Goal: Transaction & Acquisition: Purchase product/service

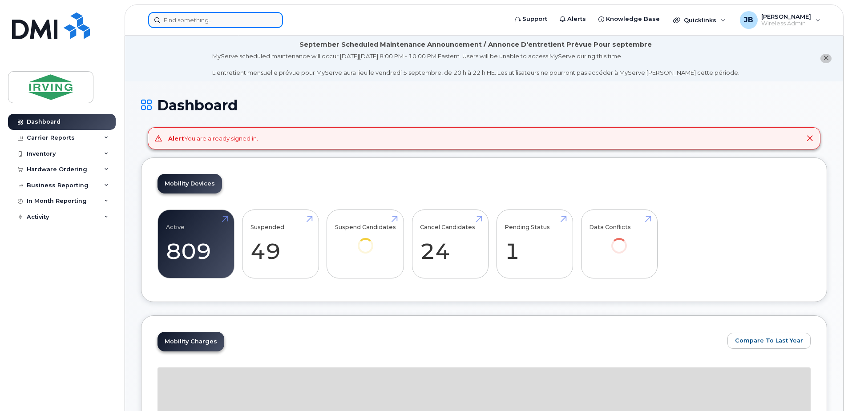
click at [188, 25] on input at bounding box center [215, 20] width 135 height 16
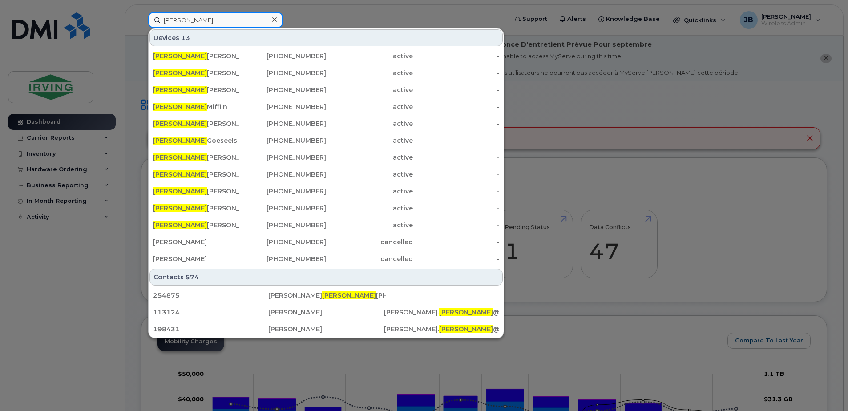
type input "jason"
click at [274, 20] on icon at bounding box center [274, 19] width 4 height 4
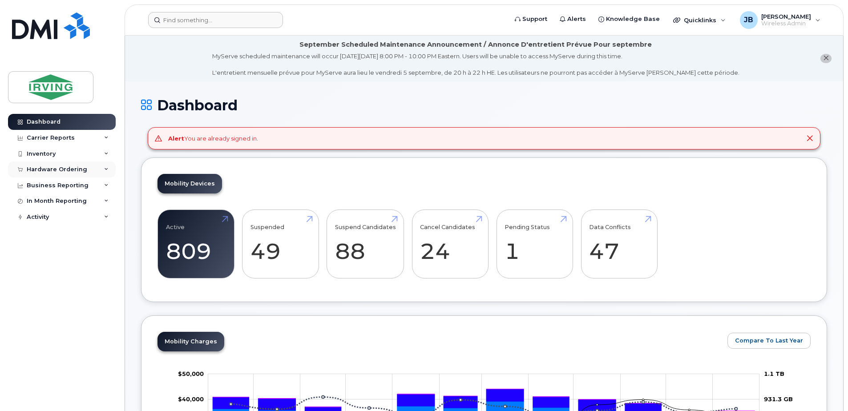
click at [56, 170] on div "Hardware Ordering" at bounding box center [57, 169] width 60 height 7
click at [45, 203] on div "Orders" at bounding box center [42, 203] width 22 height 8
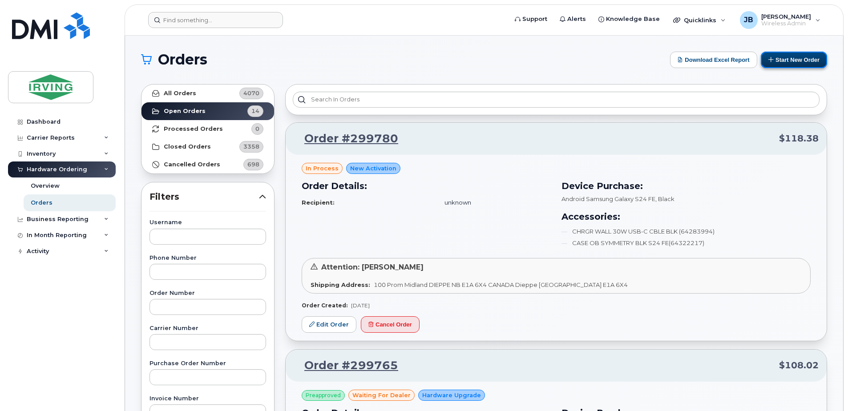
click at [772, 60] on icon at bounding box center [771, 59] width 6 height 6
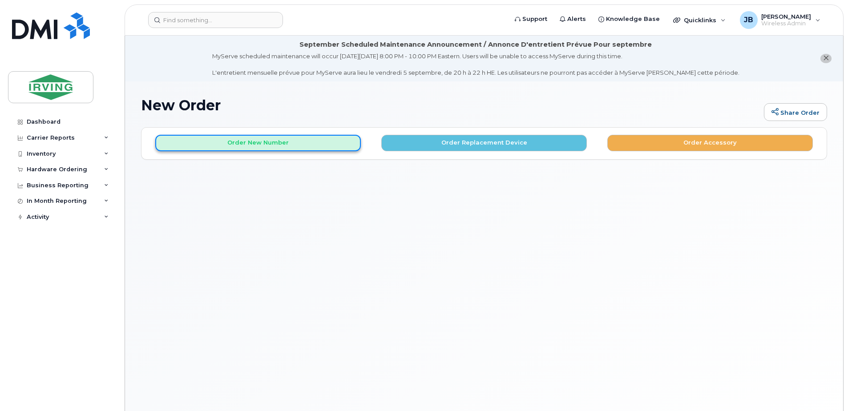
click at [262, 145] on button "Order New Number" at bounding box center [257, 143] width 205 height 16
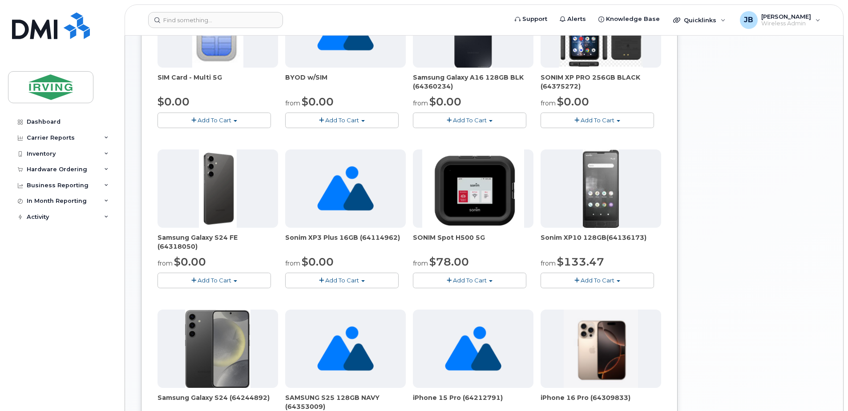
scroll to position [267, 0]
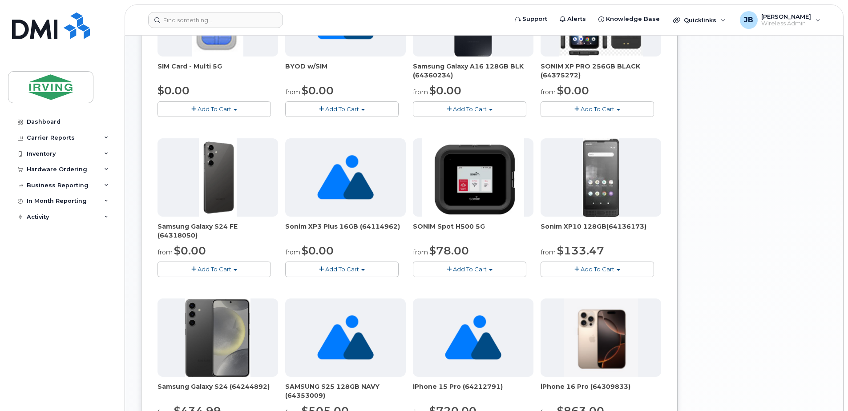
click at [199, 270] on span "Add To Cart" at bounding box center [214, 269] width 34 height 7
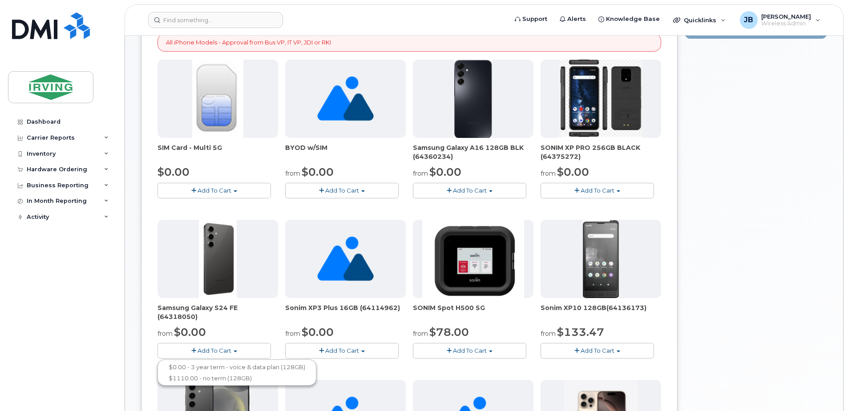
scroll to position [178, 0]
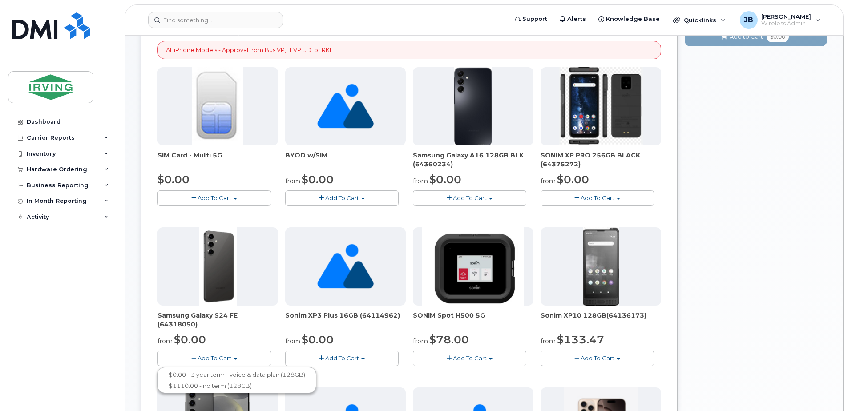
click at [210, 199] on span "Add To Cart" at bounding box center [214, 197] width 34 height 7
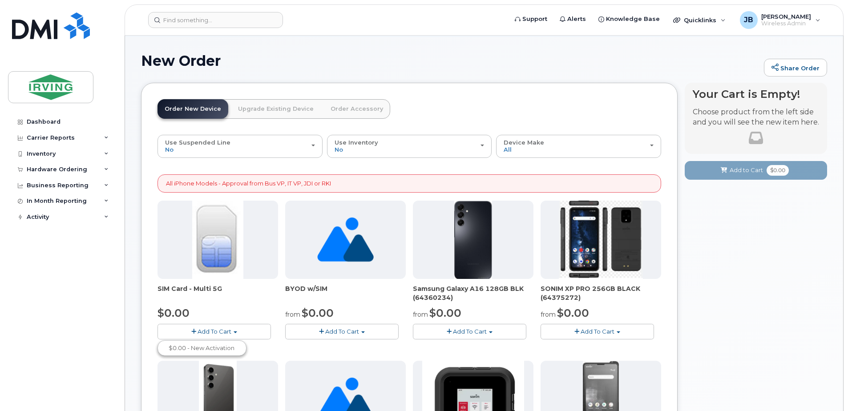
scroll to position [89, 0]
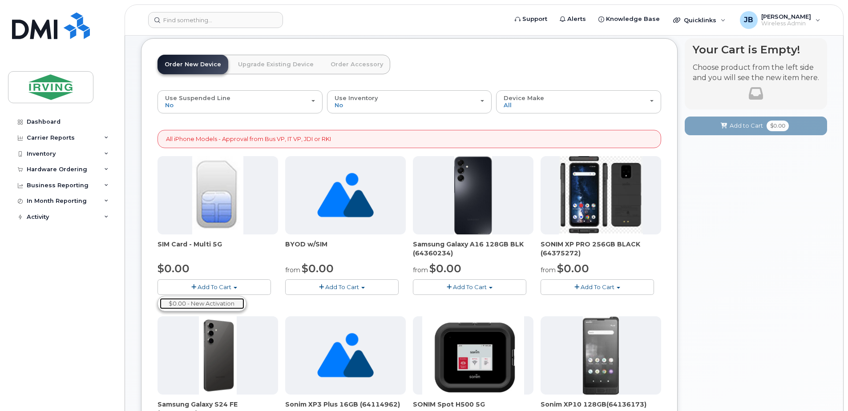
click at [203, 302] on link "$0.00 - New Activation" at bounding box center [202, 303] width 85 height 11
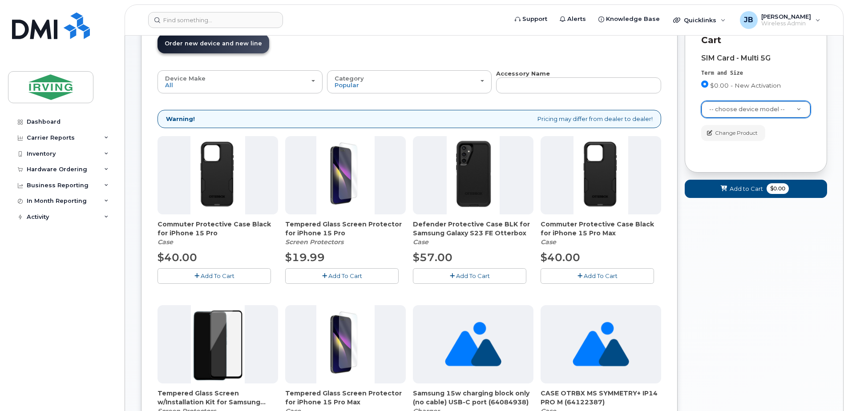
scroll to position [50, 0]
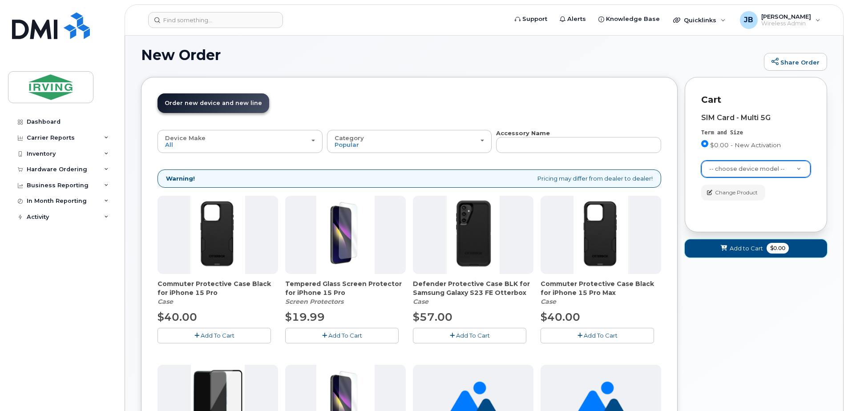
click at [727, 248] on icon at bounding box center [724, 249] width 6 height 6
click at [708, 93] on div "Cart SIM Card - Multi 5G Term and Size $0.00 - New Activation Color -- choose d…" at bounding box center [756, 154] width 142 height 155
click at [716, 191] on span "Change Product" at bounding box center [736, 193] width 43 height 8
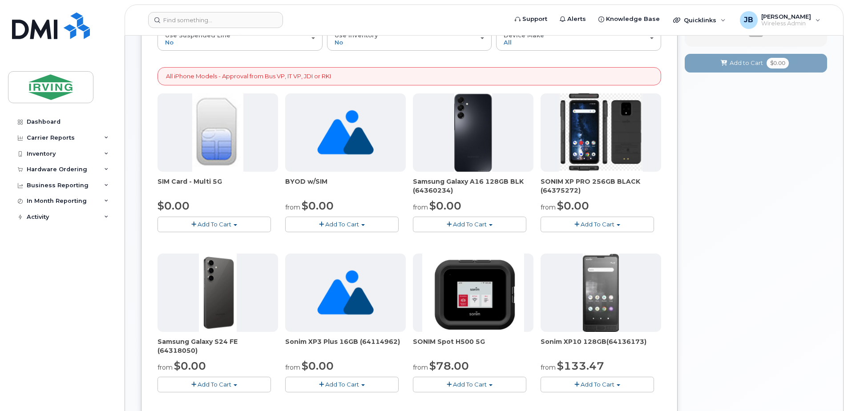
scroll to position [184, 0]
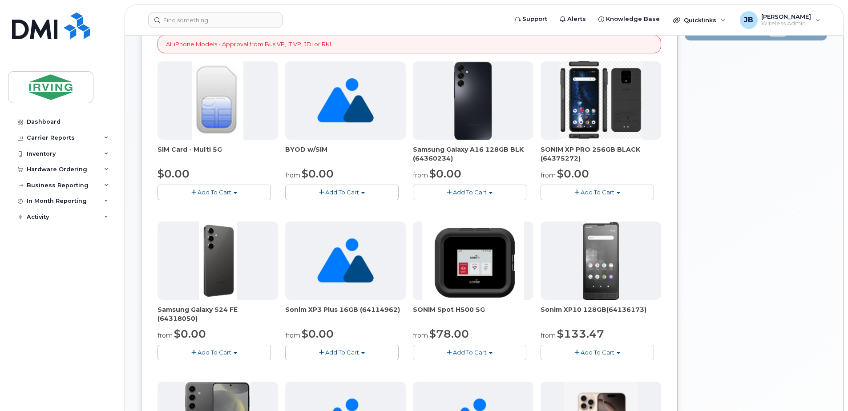
click at [203, 352] on span "Add To Cart" at bounding box center [214, 352] width 34 height 7
click at [197, 369] on link "$0.00 - 3 year term - voice & data plan (128GB)" at bounding box center [237, 368] width 154 height 11
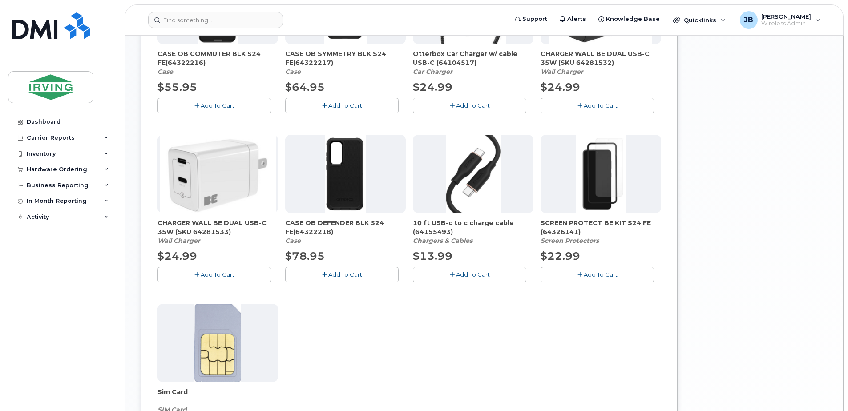
scroll to position [451, 0]
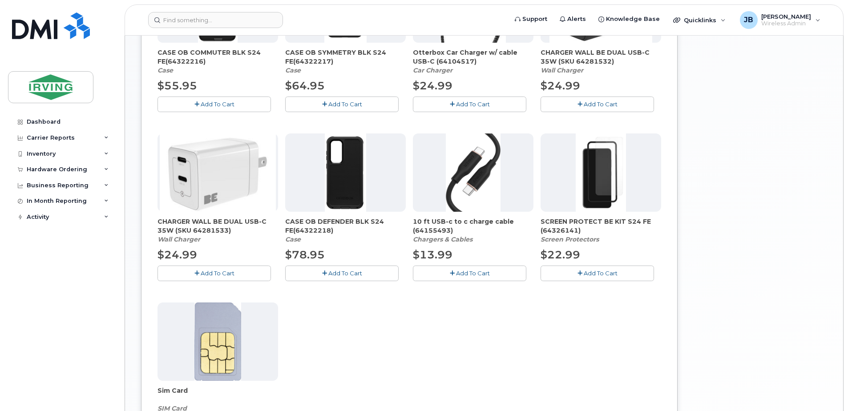
click at [580, 272] on icon "button" at bounding box center [579, 273] width 5 height 6
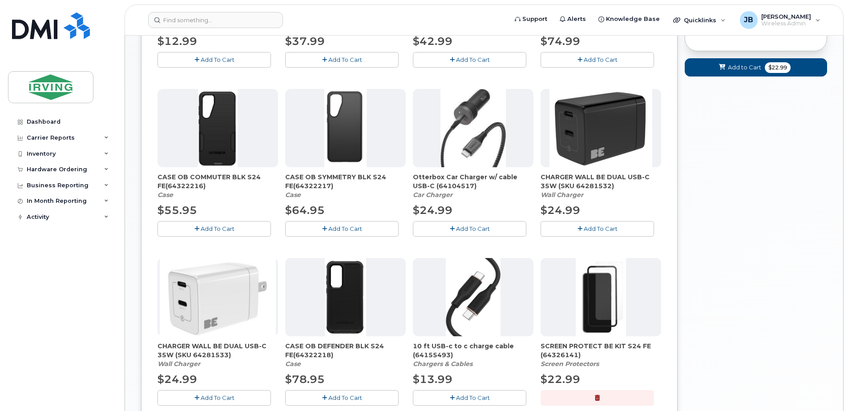
scroll to position [317, 0]
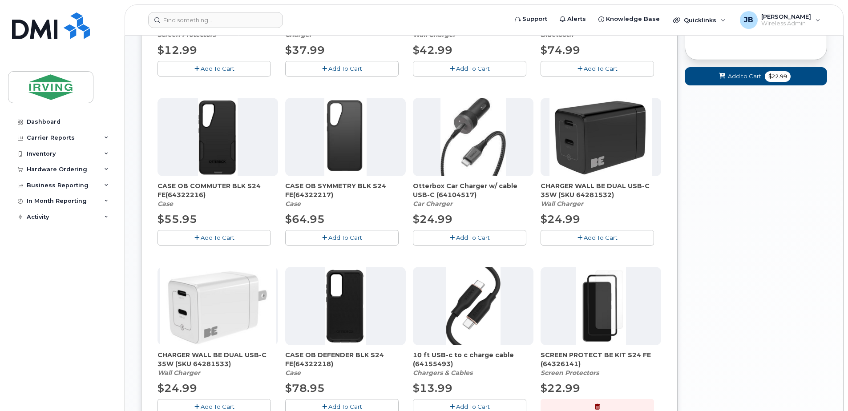
click at [584, 239] on span "Add To Cart" at bounding box center [601, 237] width 34 height 7
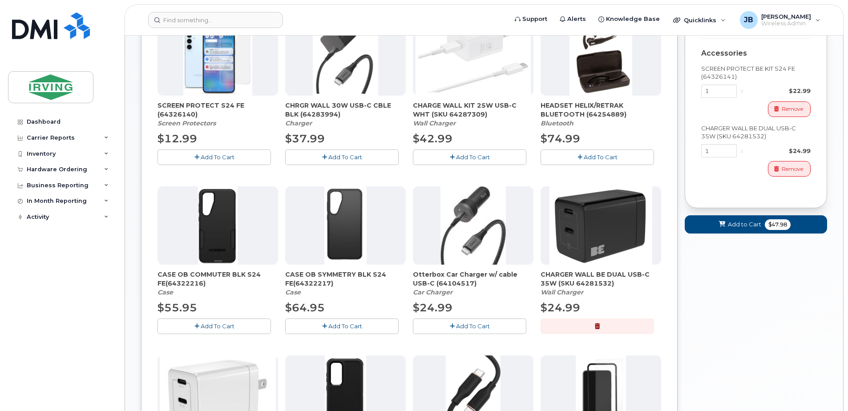
scroll to position [228, 0]
click at [199, 326] on button "Add To Cart" at bounding box center [213, 327] width 113 height 16
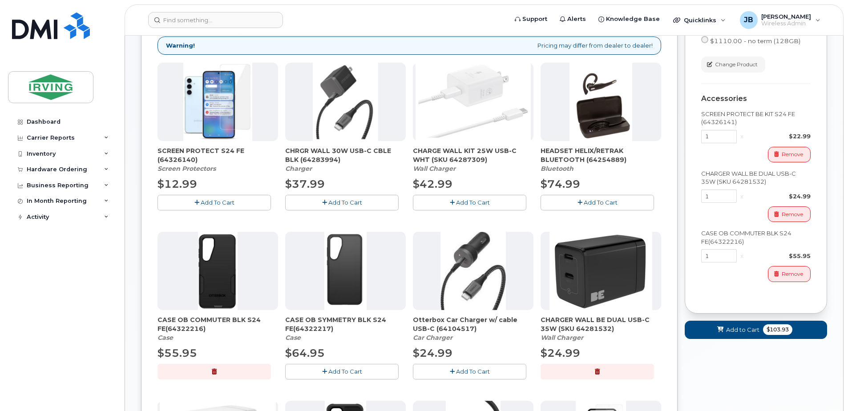
scroll to position [184, 0]
click at [738, 330] on span "Add to Cart" at bounding box center [742, 329] width 33 height 8
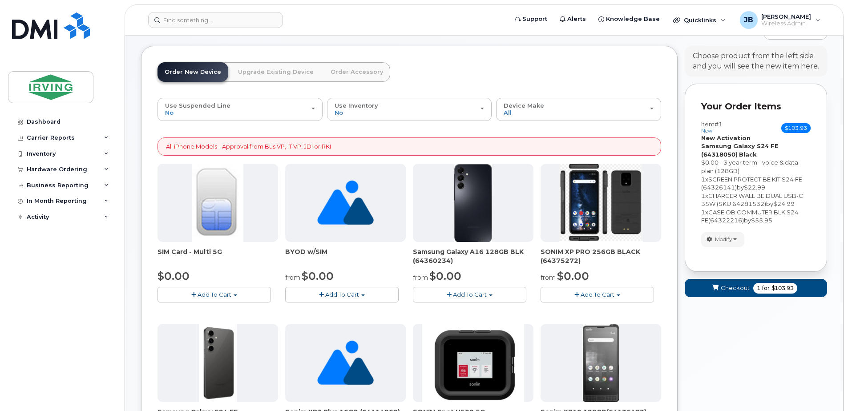
scroll to position [81, 0]
click at [732, 290] on span "Checkout" at bounding box center [735, 288] width 29 height 8
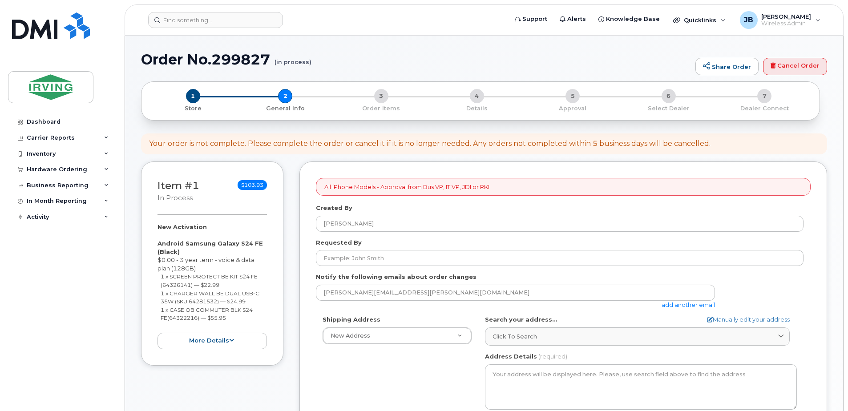
select select
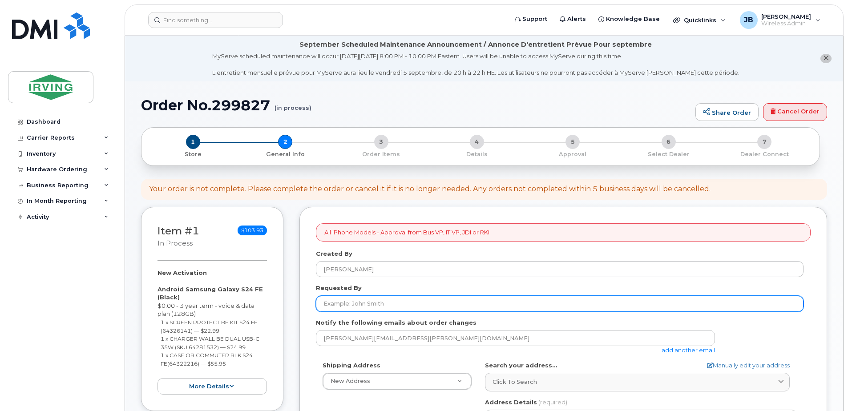
click at [385, 306] on input "Requested By" at bounding box center [559, 304] width 487 height 16
type input "[PERSON_NAME]"
type input "5068504715"
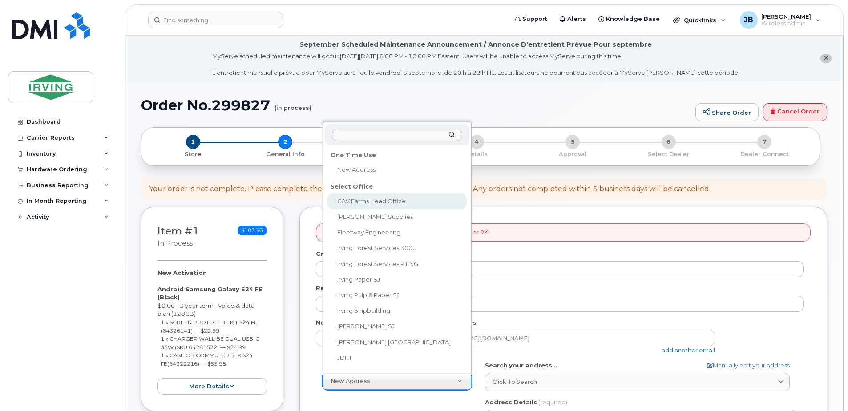
select select
type textarea "100 Prom Midland DIEPPE NB E1A 6X4 CANADA Dieppe New Brunswick E1A 6X4"
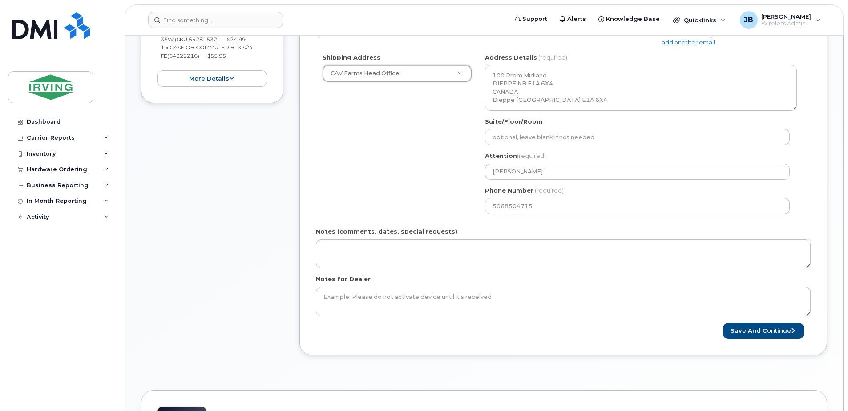
scroll to position [311, 0]
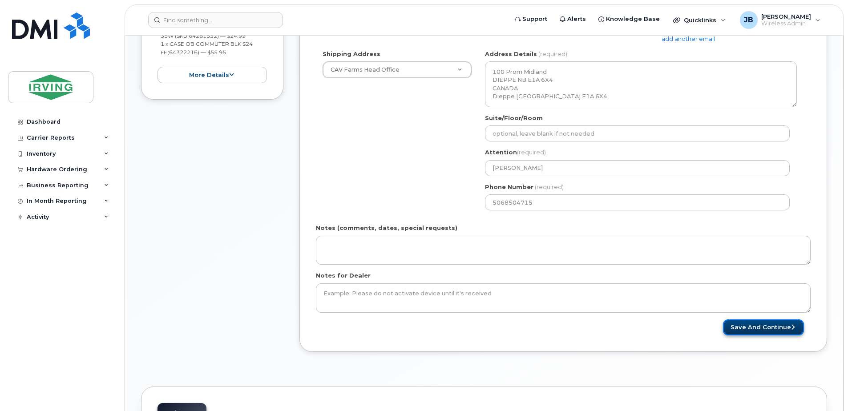
drag, startPoint x: 771, startPoint y: 327, endPoint x: 522, endPoint y: 273, distance: 254.8
click at [769, 326] on button "Save and Continue" at bounding box center [763, 327] width 81 height 16
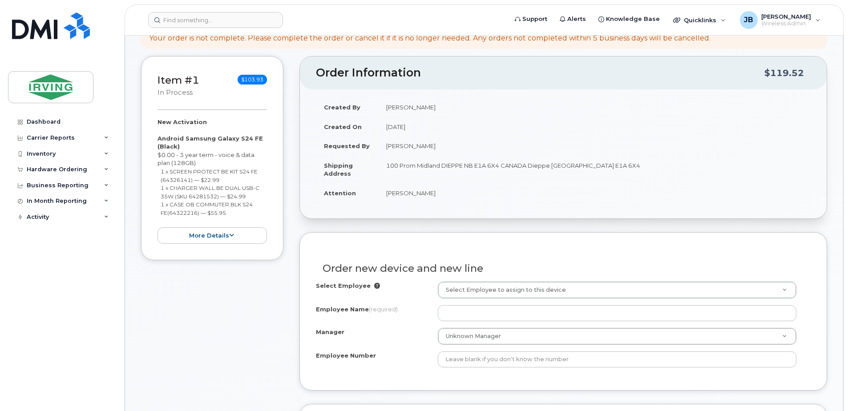
scroll to position [178, 0]
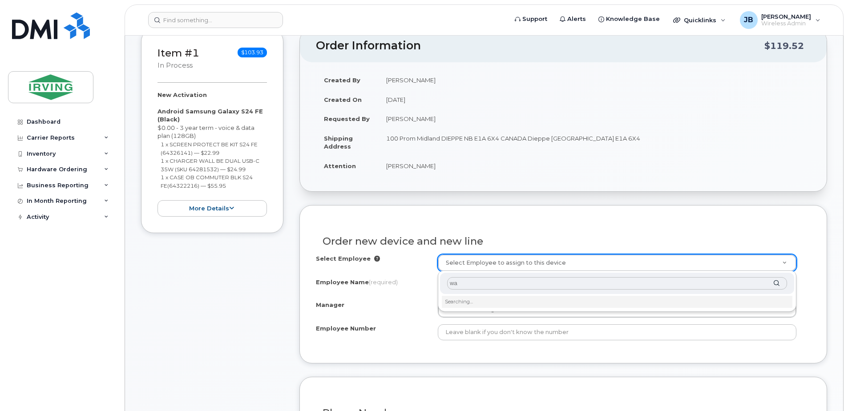
type input "w"
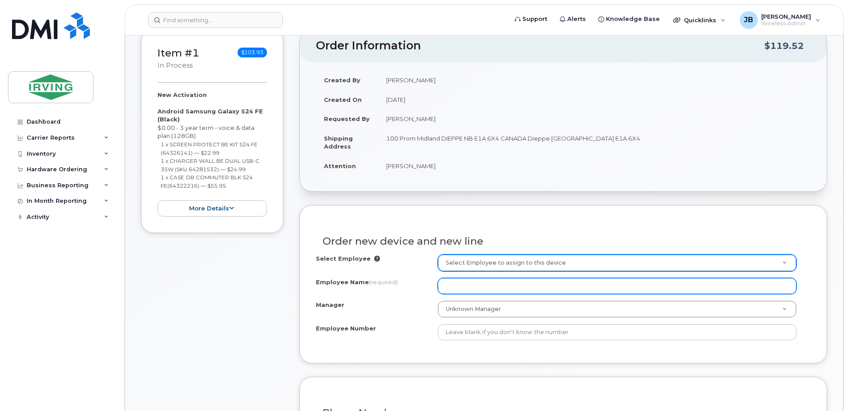
click at [465, 288] on input "Employee Name (required)" at bounding box center [617, 286] width 358 height 16
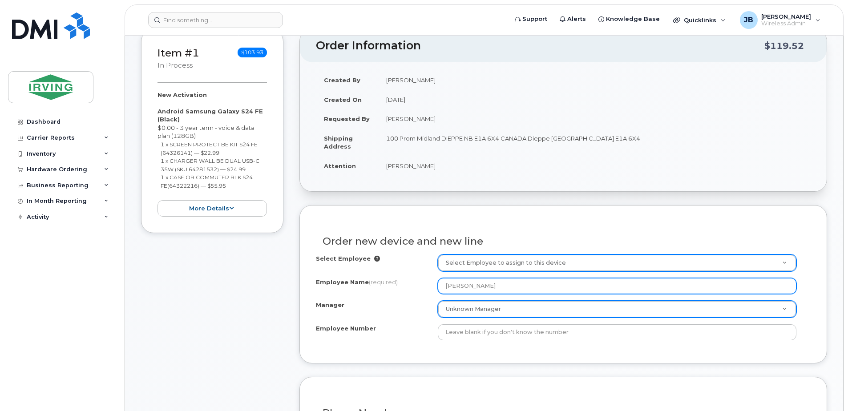
type input "Wayne Walton"
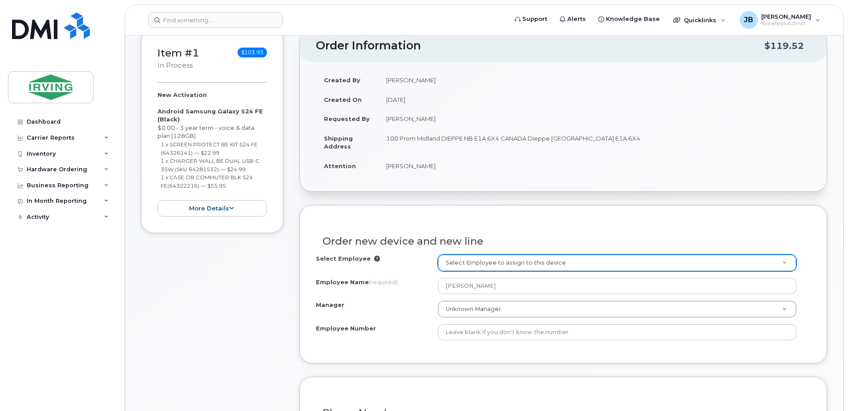
drag, startPoint x: 511, startPoint y: 309, endPoint x: 760, endPoint y: 337, distance: 250.6
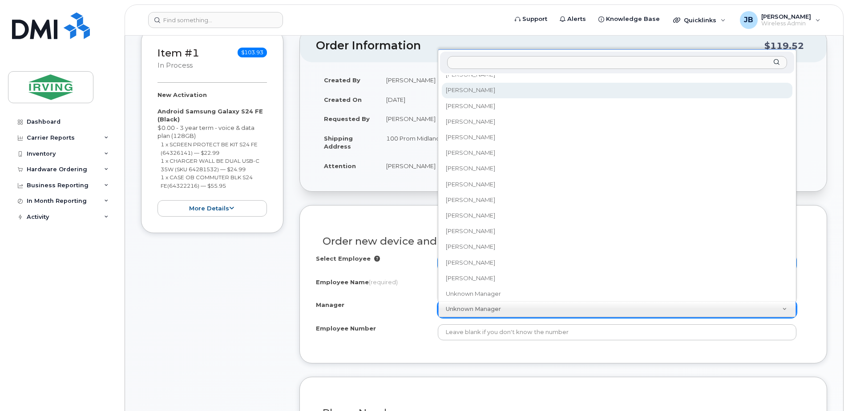
scroll to position [71431, 0]
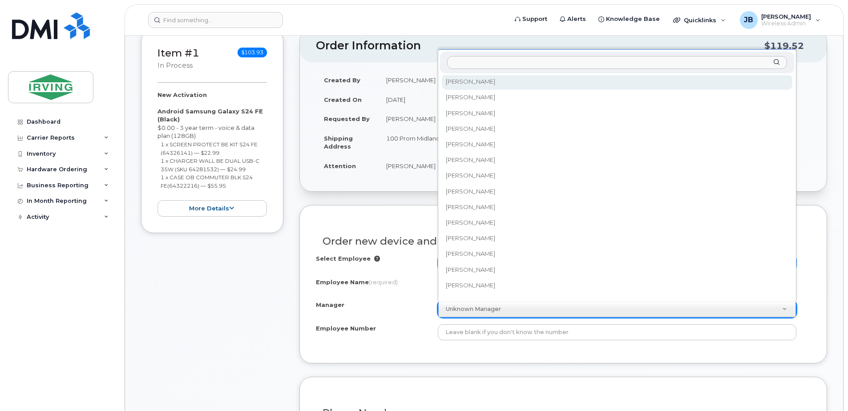
click at [499, 64] on input "Manager" at bounding box center [617, 62] width 340 height 13
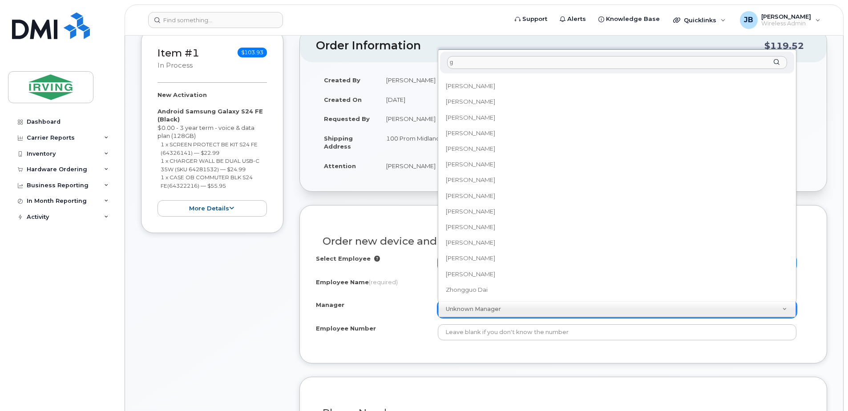
scroll to position [0, 0]
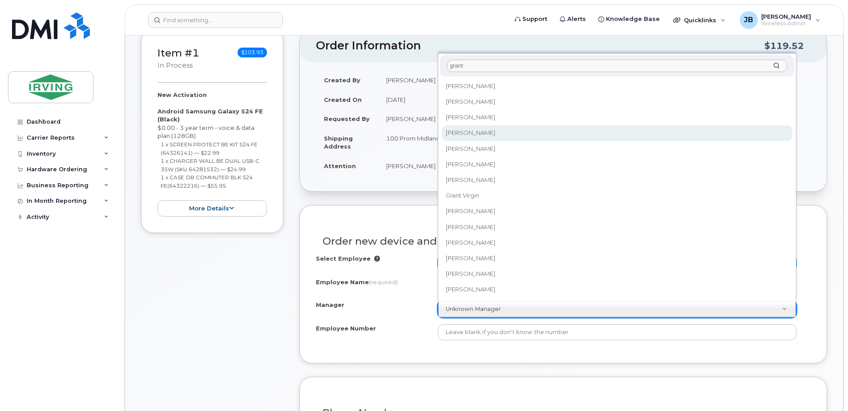
type input "grant"
select select "1457447"
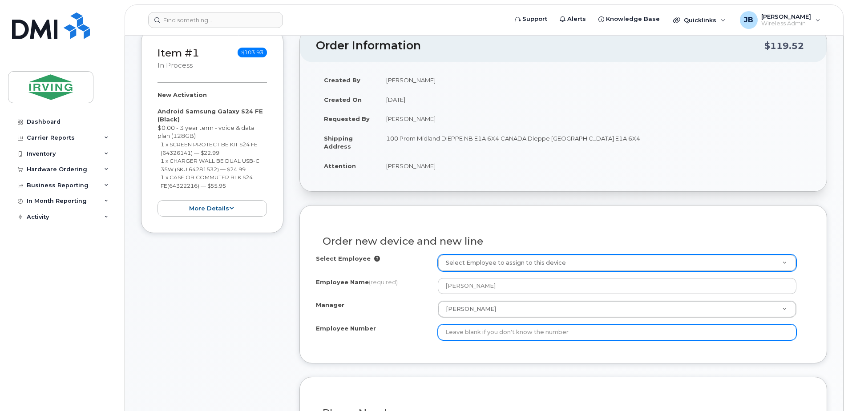
click at [502, 332] on input "Employee Number" at bounding box center [617, 332] width 358 height 16
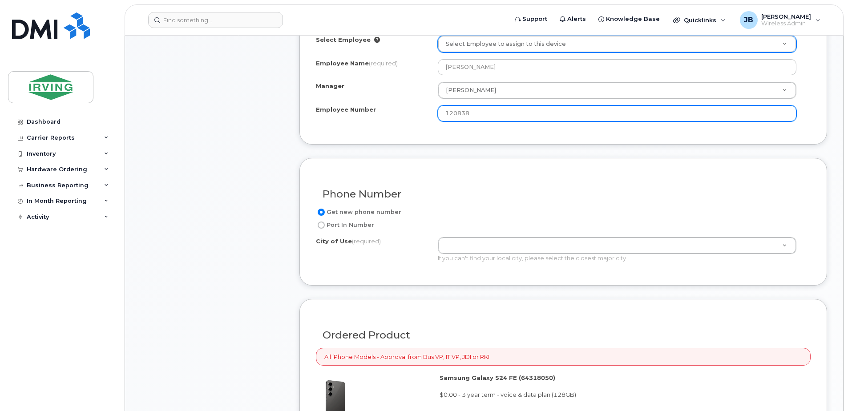
scroll to position [400, 0]
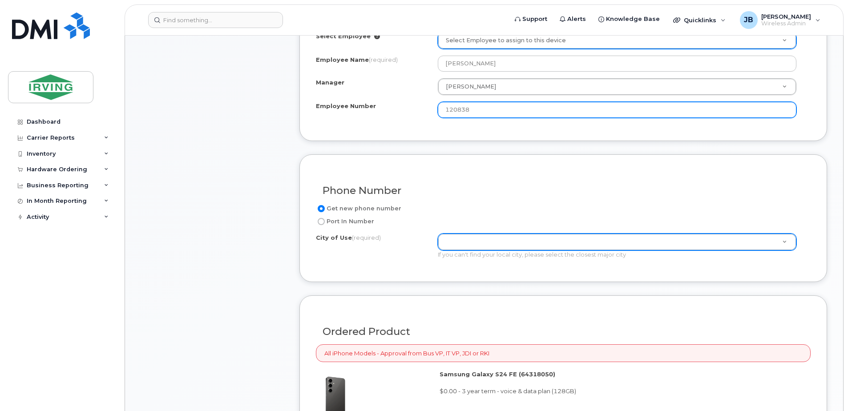
type input "120838"
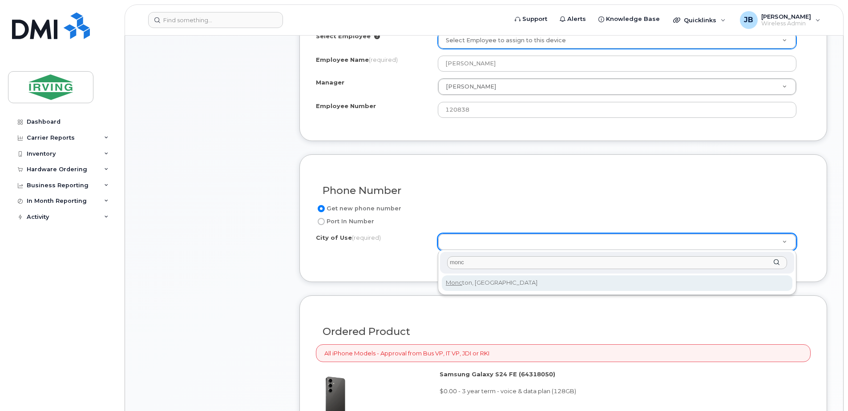
type input "monc"
type input "1817"
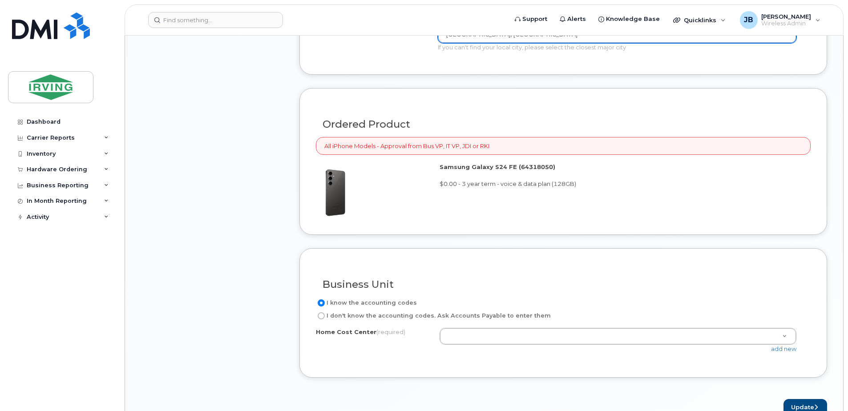
scroll to position [623, 0]
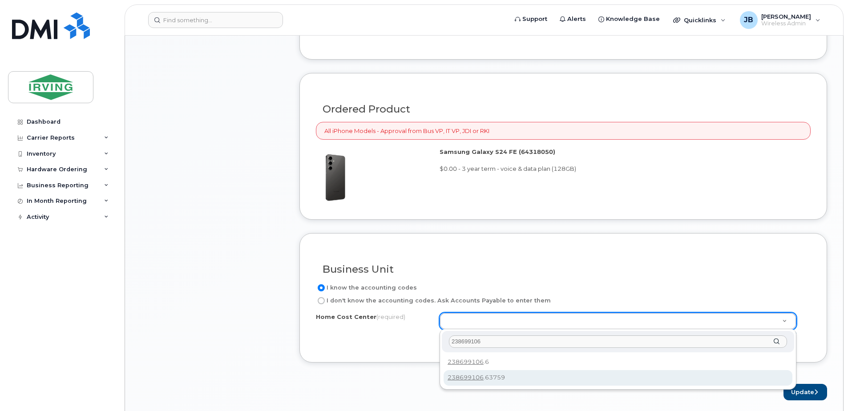
type input "238699106"
type input "238699106.63759"
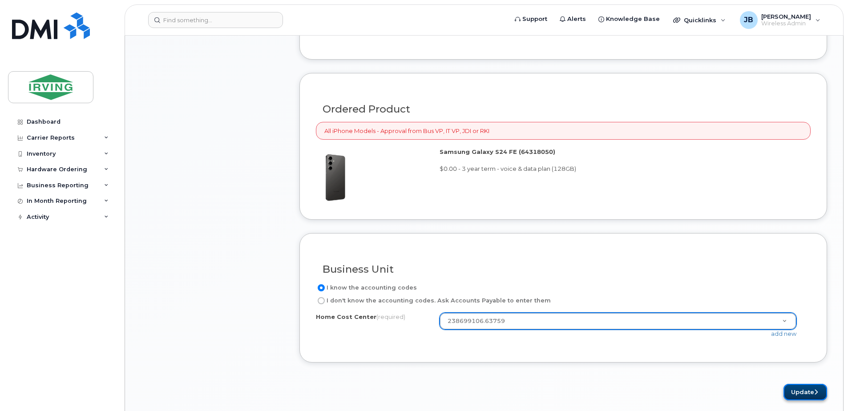
click at [801, 392] on button "Update" at bounding box center [805, 392] width 44 height 16
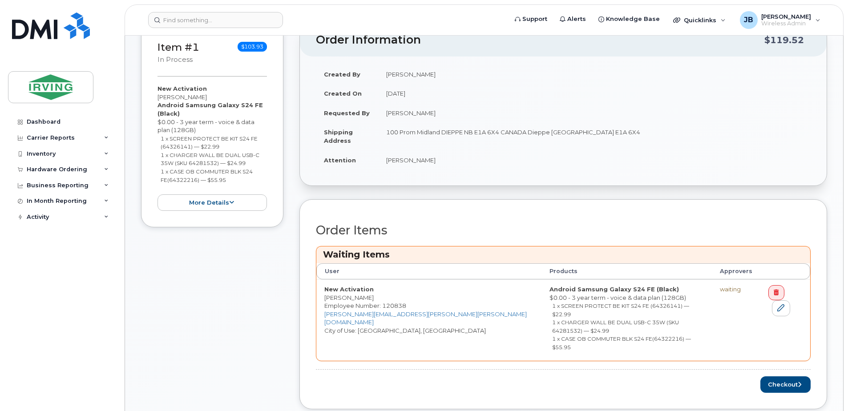
scroll to position [222, 0]
click at [784, 304] on icon at bounding box center [780, 307] width 7 height 7
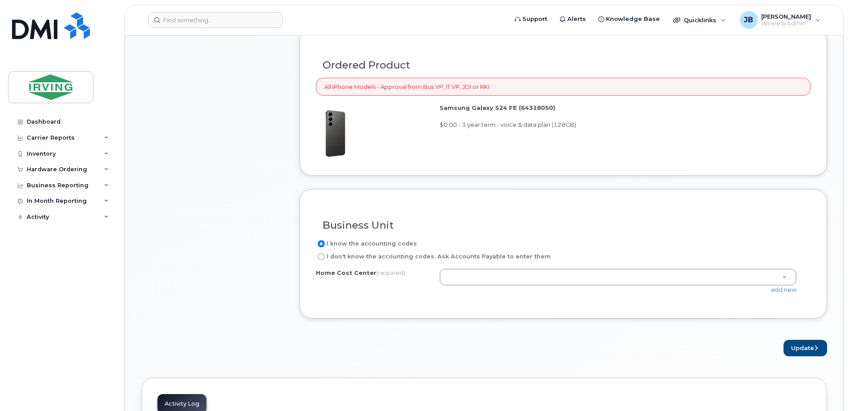
scroll to position [667, 0]
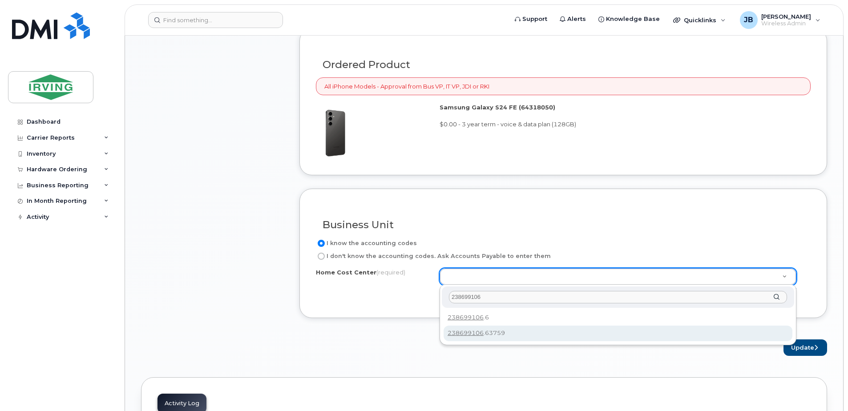
type input "238699106"
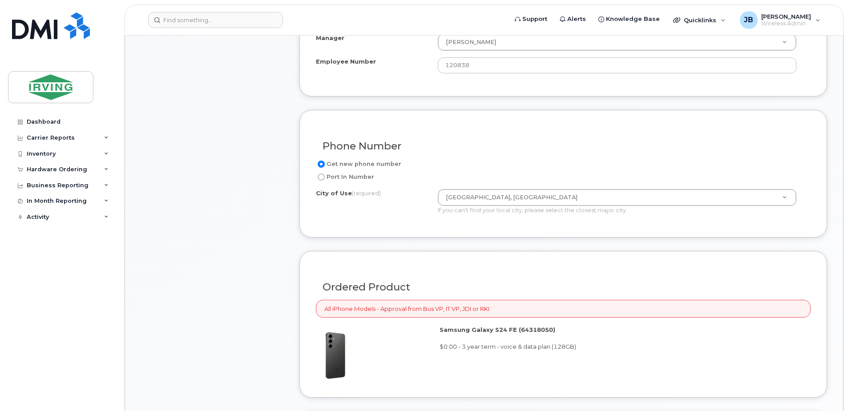
scroll to position [712, 0]
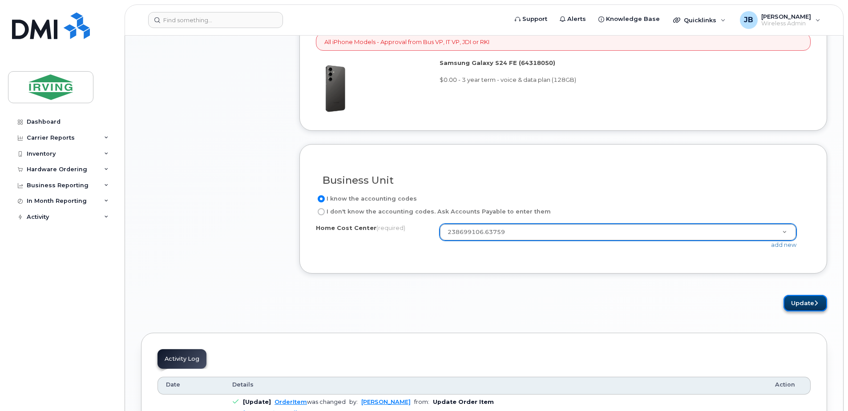
click at [802, 302] on button "Update" at bounding box center [805, 303] width 44 height 16
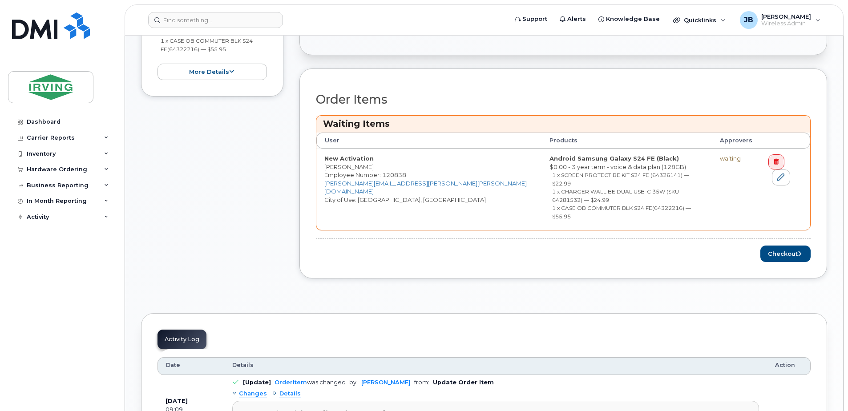
scroll to position [356, 0]
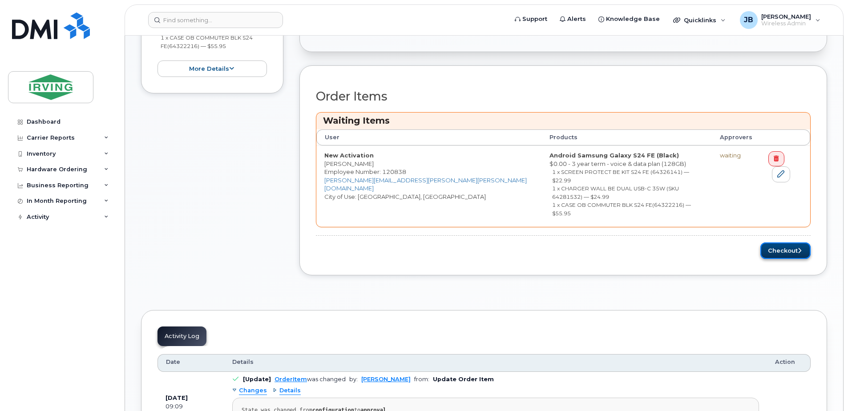
click at [779, 242] on button "Checkout" at bounding box center [785, 250] width 50 height 16
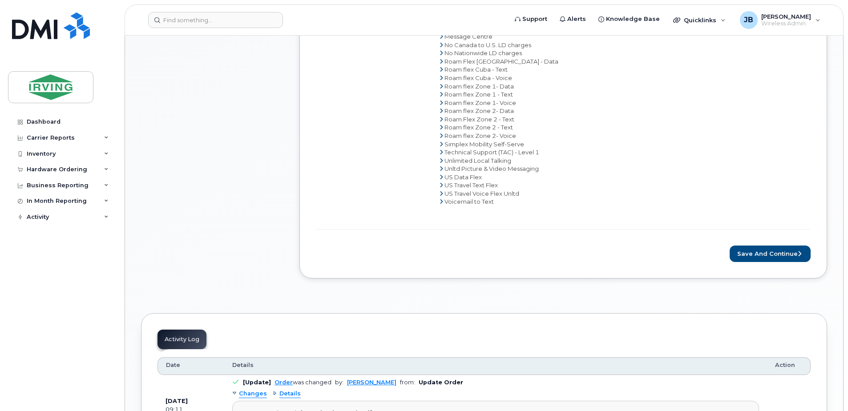
scroll to position [578, 0]
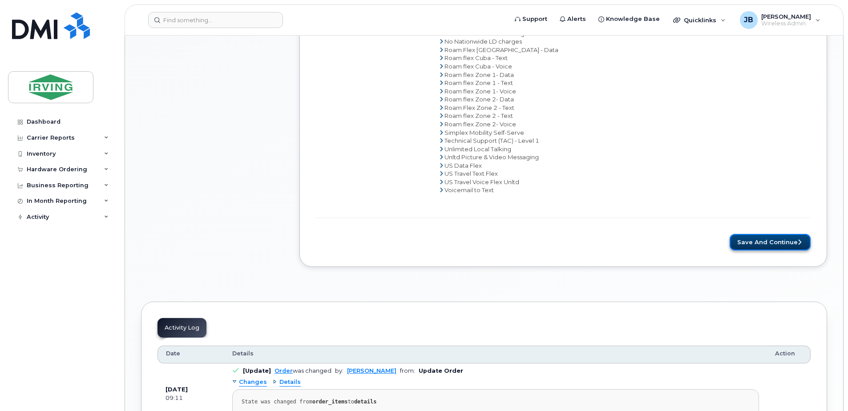
click at [788, 242] on button "Save and Continue" at bounding box center [769, 242] width 81 height 16
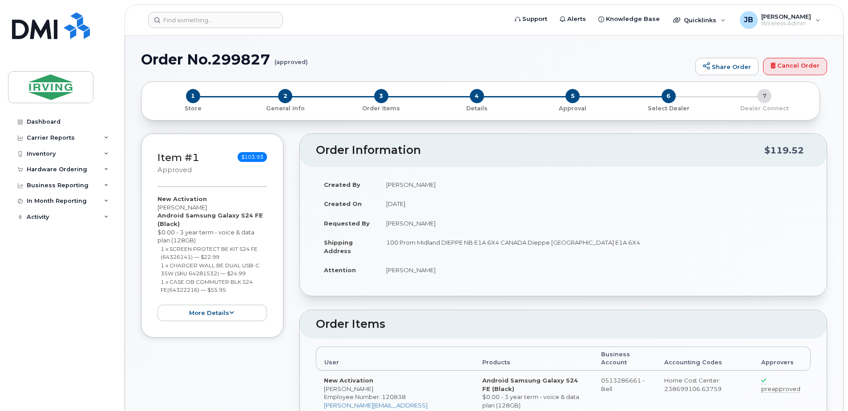
radio input "true"
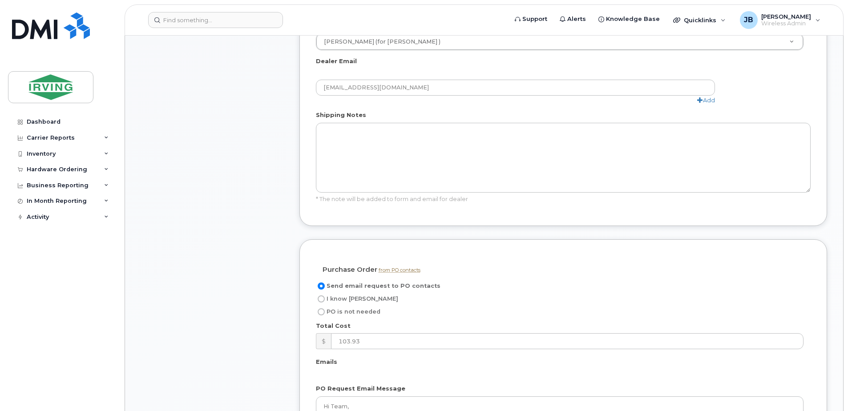
scroll to position [578, 0]
click at [322, 295] on input "I know [PERSON_NAME]" at bounding box center [321, 298] width 7 height 7
radio input "true"
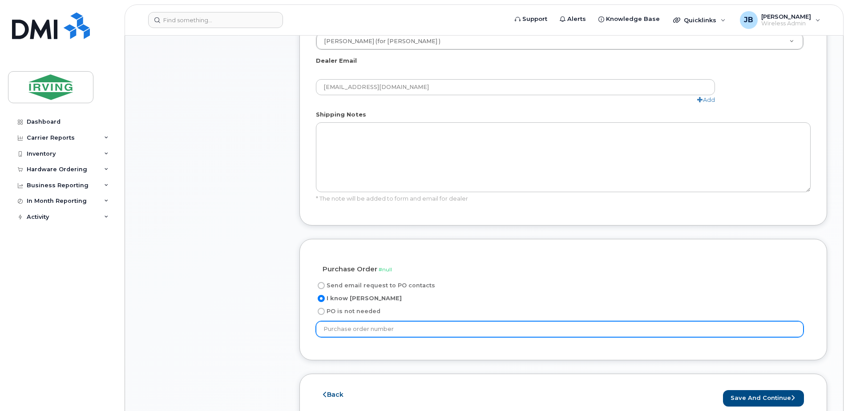
click at [412, 321] on input "text" at bounding box center [559, 329] width 487 height 16
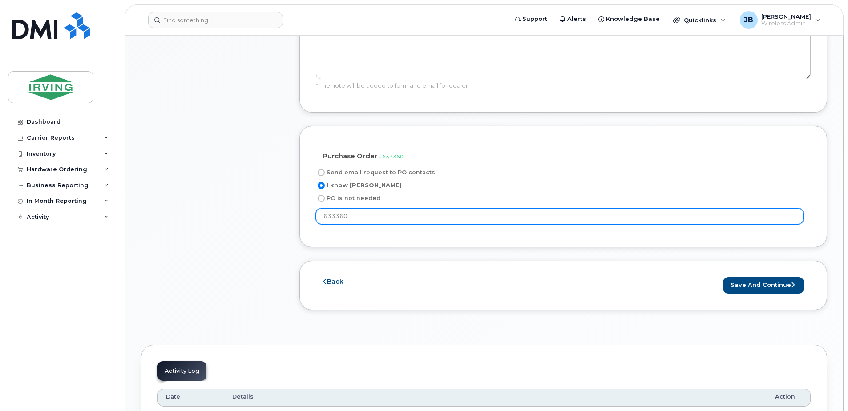
scroll to position [712, 0]
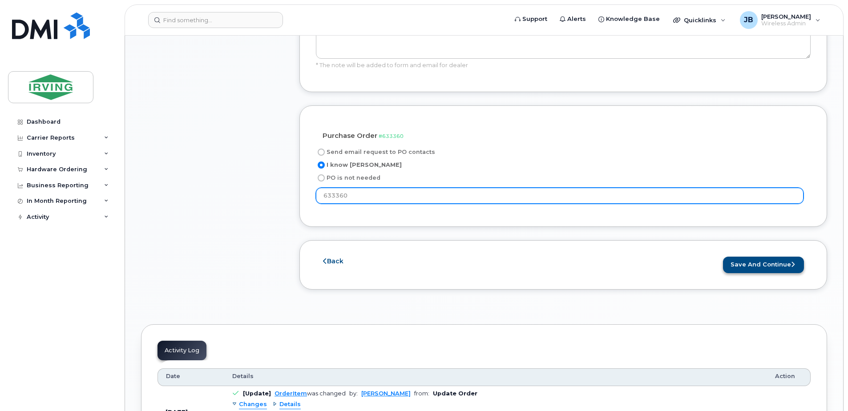
type input "633360"
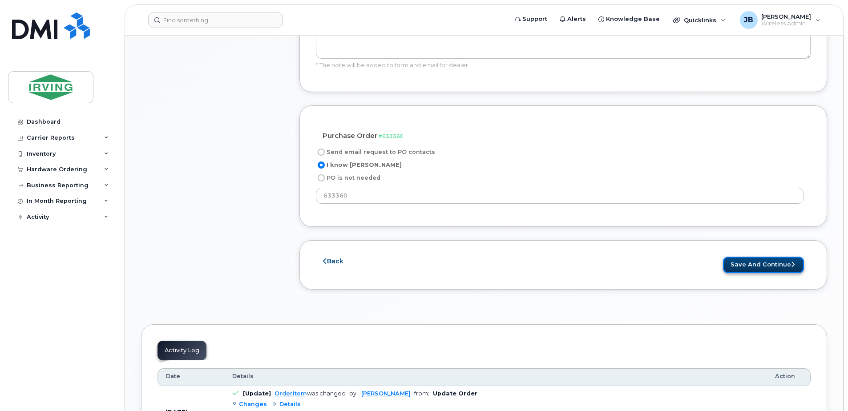
click at [752, 257] on button "Save and Continue" at bounding box center [763, 265] width 81 height 16
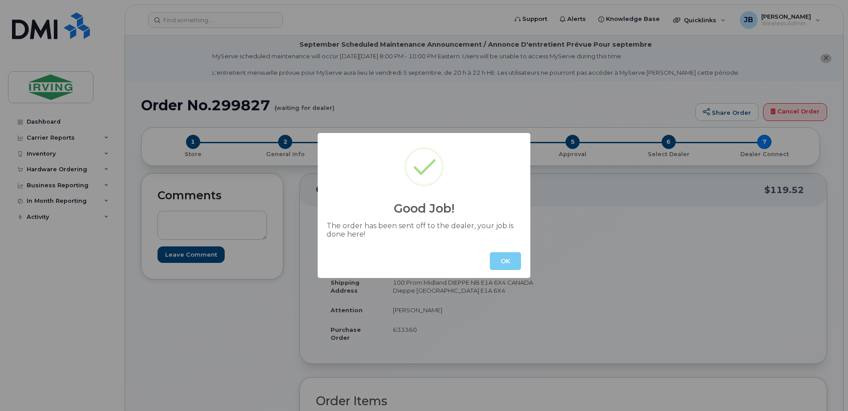
click at [508, 262] on button "OK" at bounding box center [505, 261] width 31 height 18
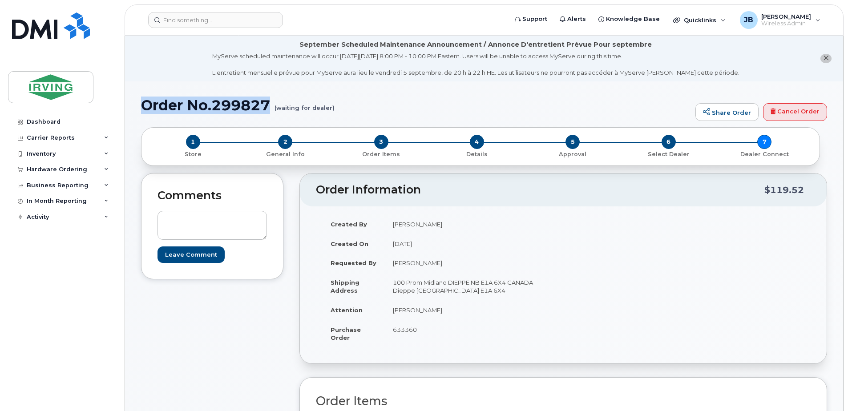
drag, startPoint x: 274, startPoint y: 103, endPoint x: 141, endPoint y: 109, distance: 133.6
copy h1 "Order No.299827"
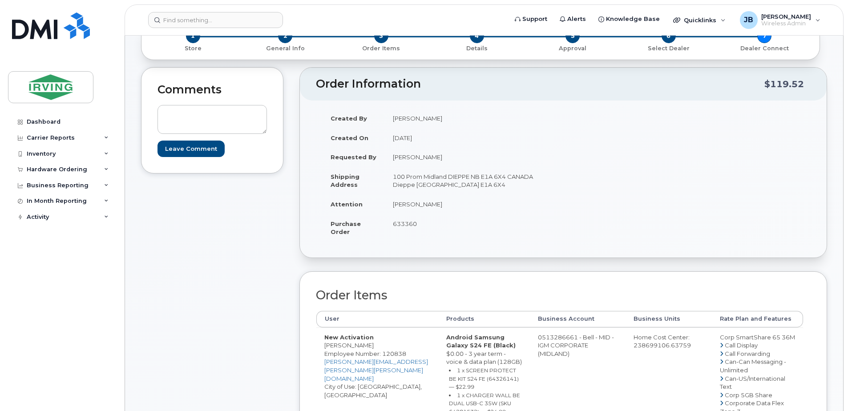
scroll to position [133, 0]
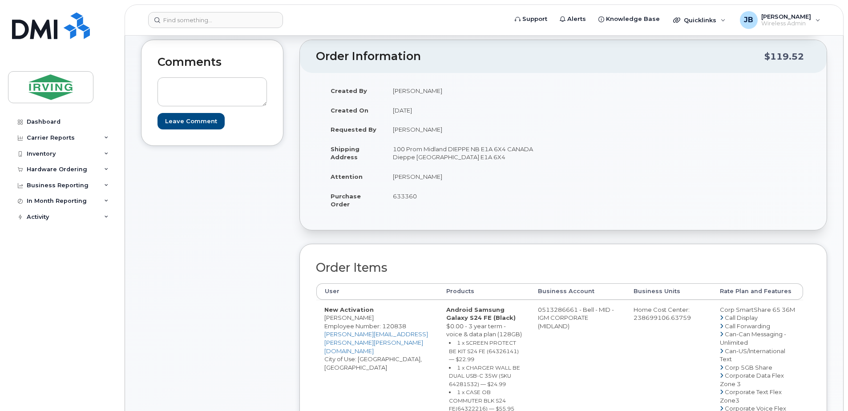
drag, startPoint x: 393, startPoint y: 195, endPoint x: 416, endPoint y: 195, distance: 23.1
click at [416, 195] on span "633360" at bounding box center [405, 196] width 24 height 7
copy span "633360"
